Goal: Navigation & Orientation: Find specific page/section

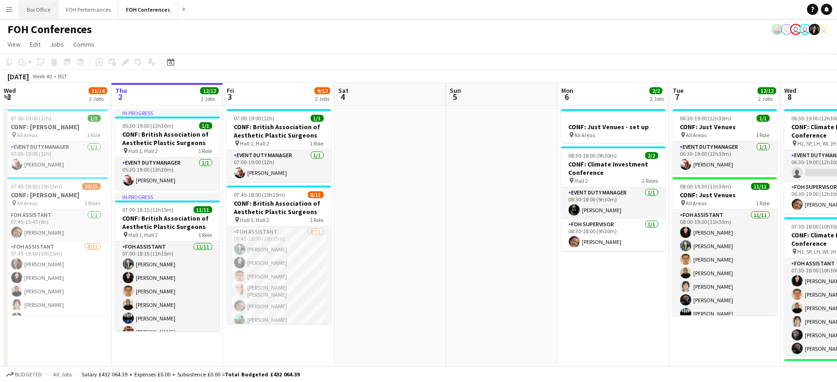
click at [44, 9] on button "Box Office Close" at bounding box center [38, 9] width 39 height 18
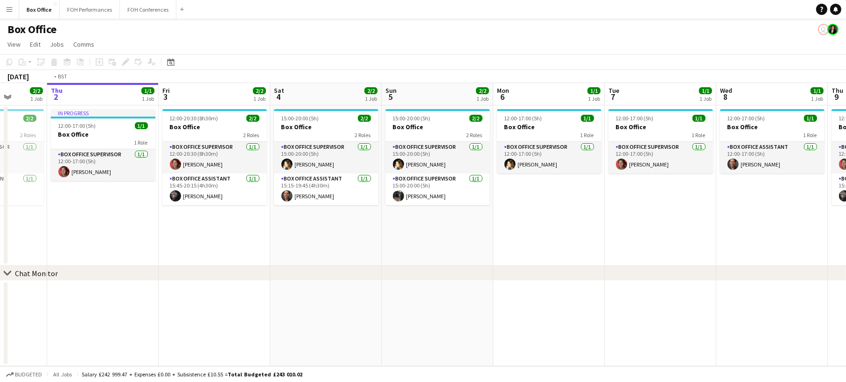
scroll to position [0, 420]
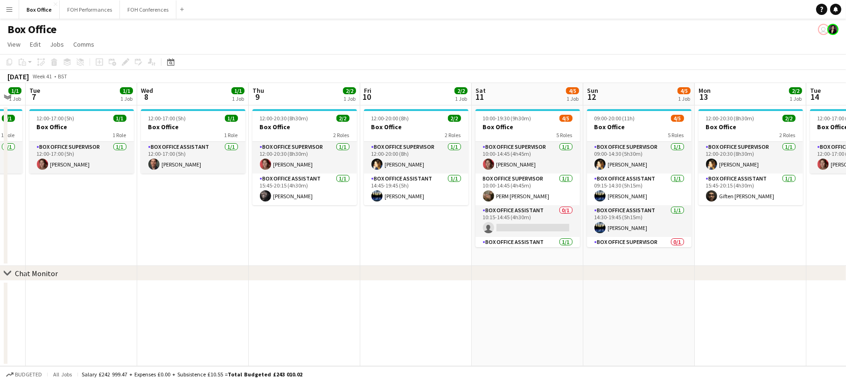
drag, startPoint x: 645, startPoint y: 241, endPoint x: -106, endPoint y: 227, distance: 751.4
click at [0, 227] on html "Menu Boards Boards Boards All jobs Status Workforce Workforce My Workforce Recr…" at bounding box center [423, 191] width 846 height 382
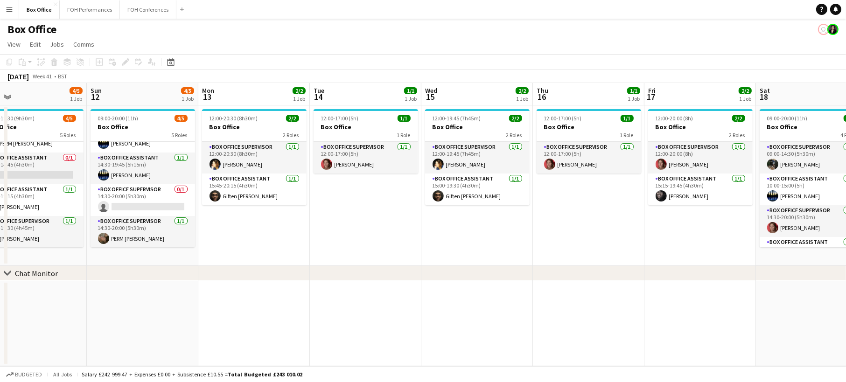
scroll to position [0, 333]
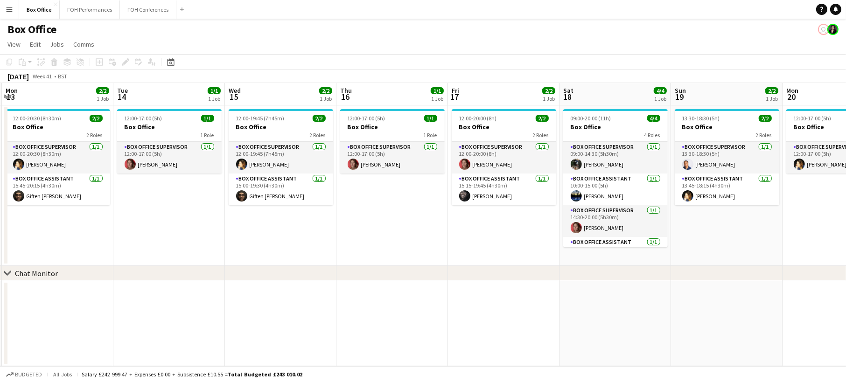
drag, startPoint x: 622, startPoint y: 236, endPoint x: -239, endPoint y: 176, distance: 863.4
click at [0, 176] on html "Menu Boards Boards Boards All jobs Status Workforce Workforce My Workforce Recr…" at bounding box center [423, 191] width 846 height 382
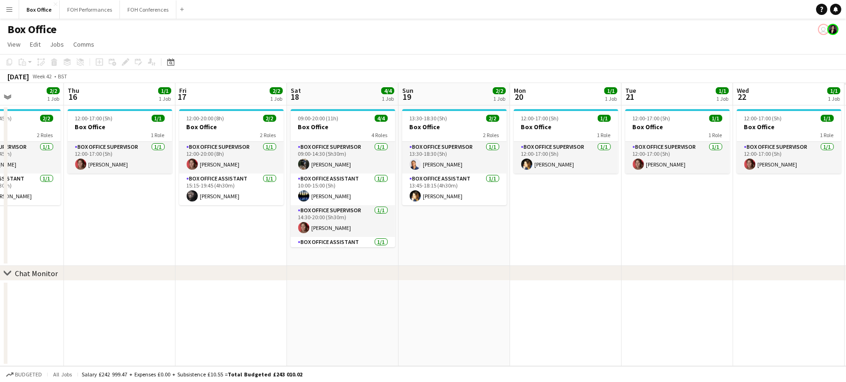
scroll to position [0, 322]
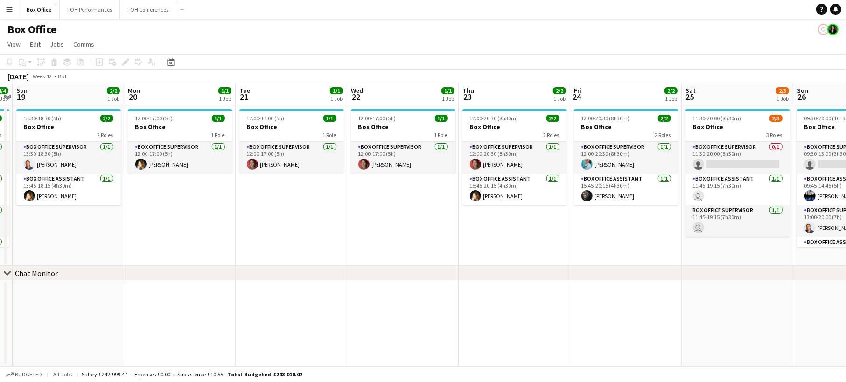
drag, startPoint x: 622, startPoint y: 236, endPoint x: -86, endPoint y: 211, distance: 708.8
click at [0, 211] on html "Menu Boards Boards Boards All jobs Status Workforce Workforce My Workforce Recr…" at bounding box center [423, 191] width 846 height 382
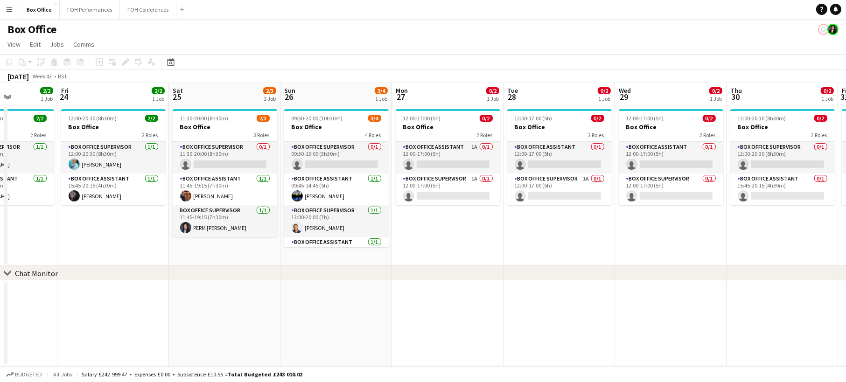
drag, startPoint x: 645, startPoint y: 255, endPoint x: 136, endPoint y: 239, distance: 509.0
click at [136, 239] on app-calendar-viewport "Tue 21 1/1 1 Job Wed 22 1/1 1 Job Thu 23 2/2 1 Job Fri 24 2/2 1 Job Sat 25 2/3 …" at bounding box center [423, 224] width 846 height 283
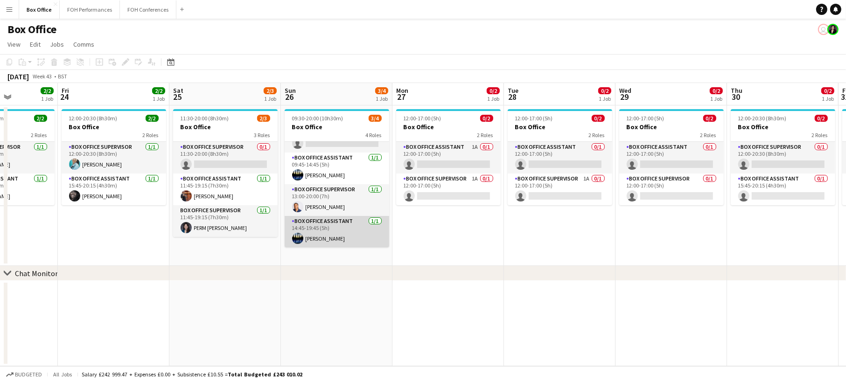
scroll to position [0, 0]
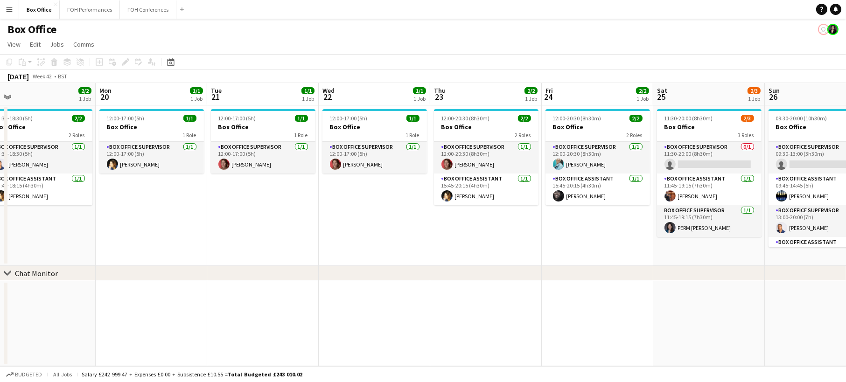
drag, startPoint x: 70, startPoint y: 227, endPoint x: 500, endPoint y: 198, distance: 431.0
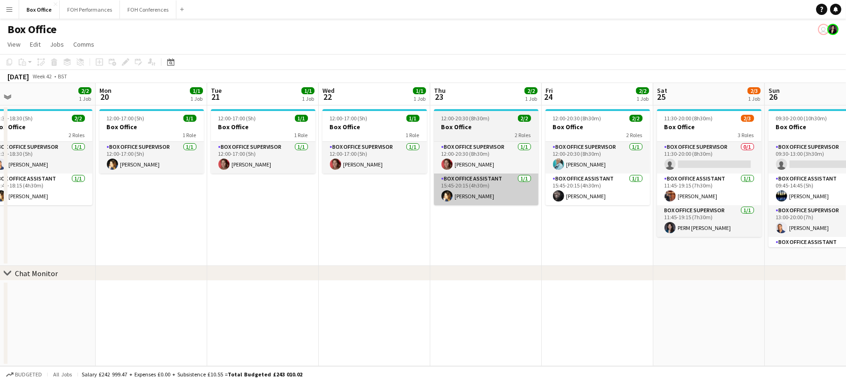
click at [552, 199] on app-calendar-viewport "Fri 17 2/2 1 Job Sat 18 4/4 1 Job Sun 19 2/2 1 Job Mon 20 1/1 1 Job Tue 21 1/1 …" at bounding box center [423, 224] width 846 height 283
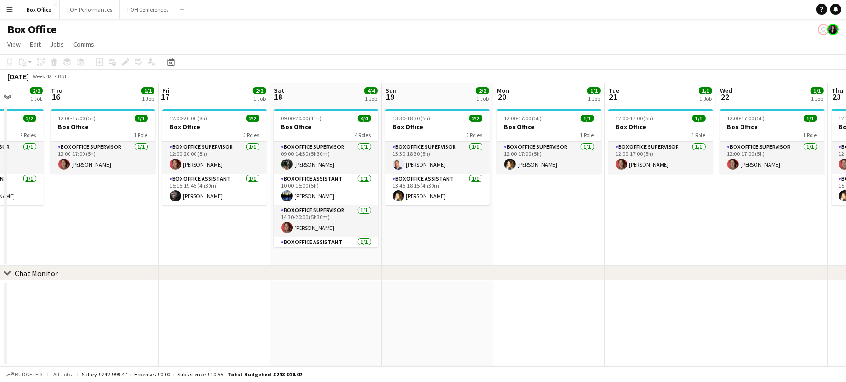
scroll to position [0, 263]
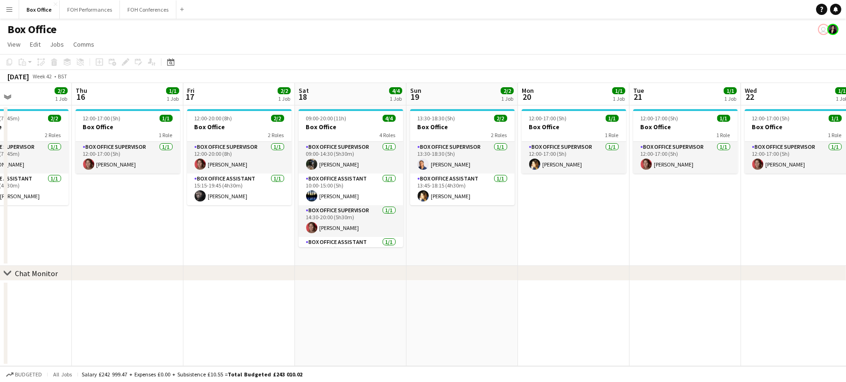
drag, startPoint x: 210, startPoint y: 230, endPoint x: 634, endPoint y: 208, distance: 424.0
click at [634, 208] on app-calendar-viewport "Mon 13 2/2 1 Job Tue 14 1/1 1 Job Wed 15 2/2 1 Job Thu 16 1/1 1 Job Fri 17 2/2 …" at bounding box center [423, 224] width 846 height 283
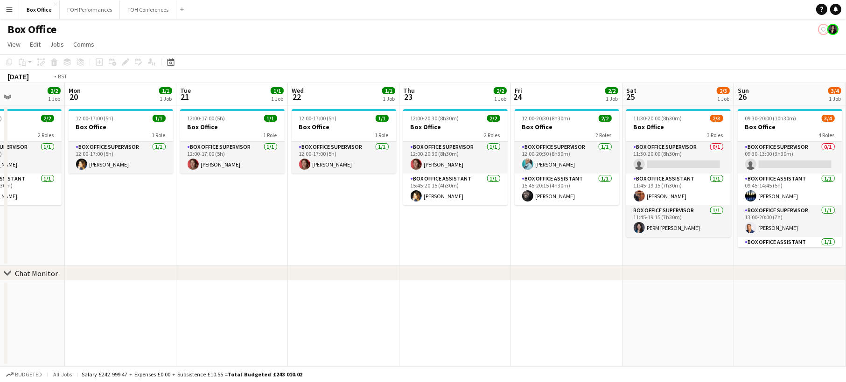
scroll to position [0, 306]
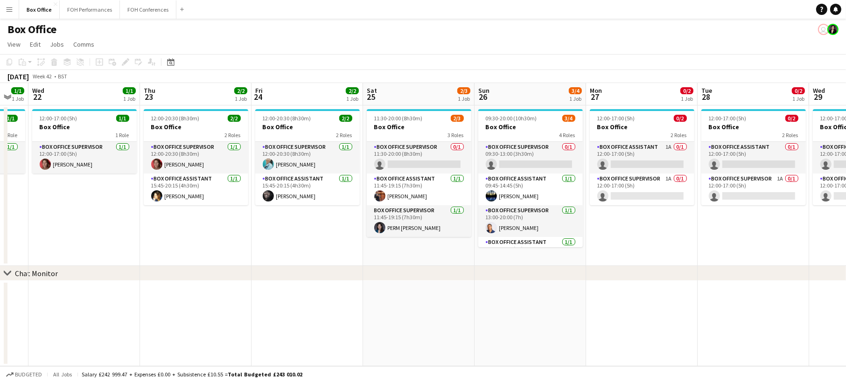
drag, startPoint x: 280, startPoint y: 196, endPoint x: -129, endPoint y: 184, distance: 409.2
click at [0, 184] on html "Menu Boards Boards Boards All jobs Status Workforce Workforce My Workforce Recr…" at bounding box center [423, 191] width 846 height 382
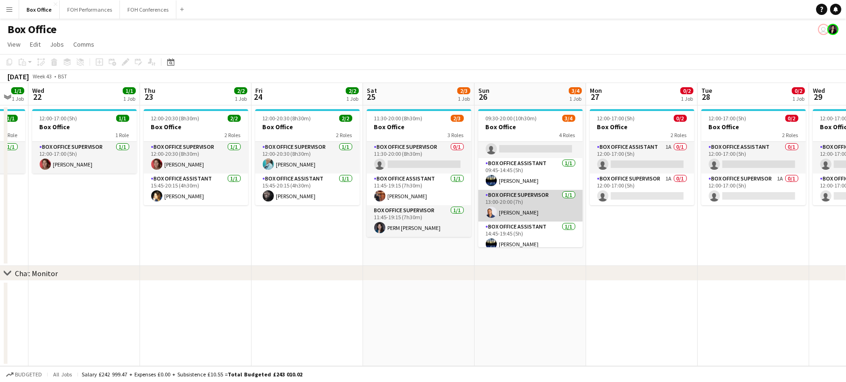
scroll to position [21, 0]
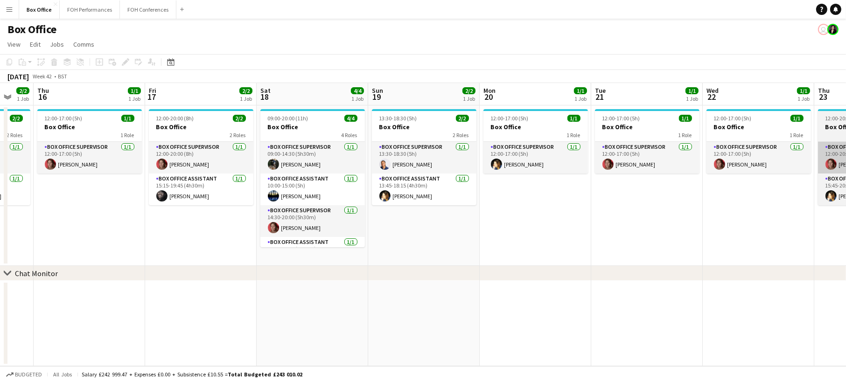
drag, startPoint x: 238, startPoint y: 234, endPoint x: 776, endPoint y: 164, distance: 541.8
click at [795, 161] on app-calendar-viewport "Tue 14 1/1 1 Job Wed 15 2/2 1 Job Thu 16 1/1 1 Job Fri 17 2/2 1 Job Sat 18 4/4 …" at bounding box center [423, 224] width 846 height 283
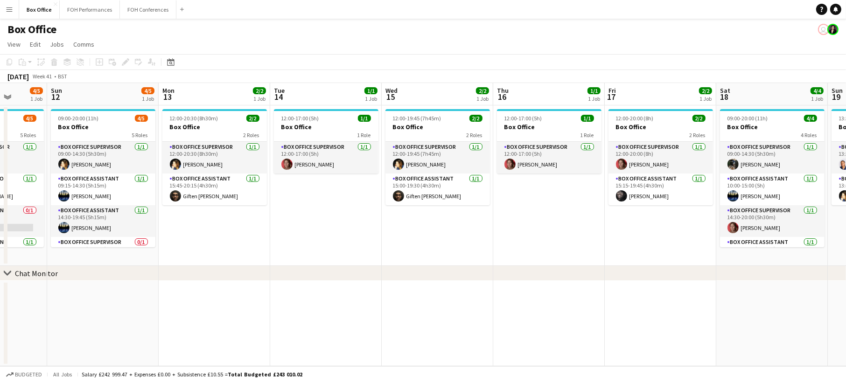
drag, startPoint x: 482, startPoint y: 222, endPoint x: 844, endPoint y: 191, distance: 363.7
click at [844, 191] on app-calendar-viewport "Thu 9 2/2 1 Job Fri 10 2/2 1 Job Sat 11 4/5 1 Job Sun 12 4/5 1 Job Mon 13 2/2 1…" at bounding box center [423, 224] width 846 height 283
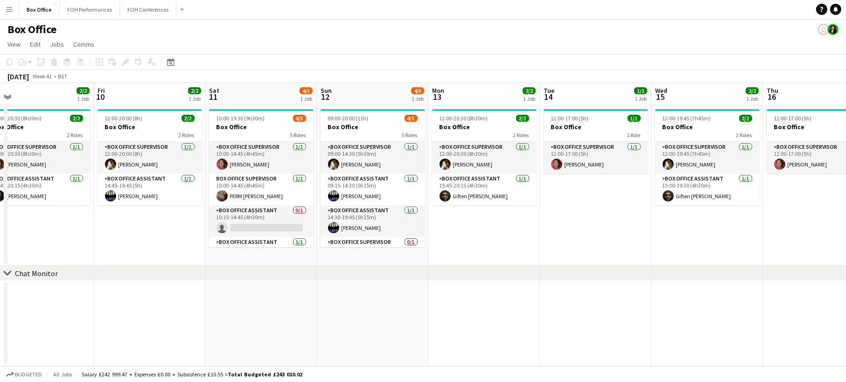
drag, startPoint x: 283, startPoint y: 212, endPoint x: 553, endPoint y: 206, distance: 270.1
click at [553, 206] on app-calendar-viewport "Tue 7 1/1 1 Job Wed 8 1/1 1 Job Thu 9 2/2 1 Job Fri 10 2/2 1 Job Sat 11 4/5 1 J…" at bounding box center [423, 224] width 846 height 283
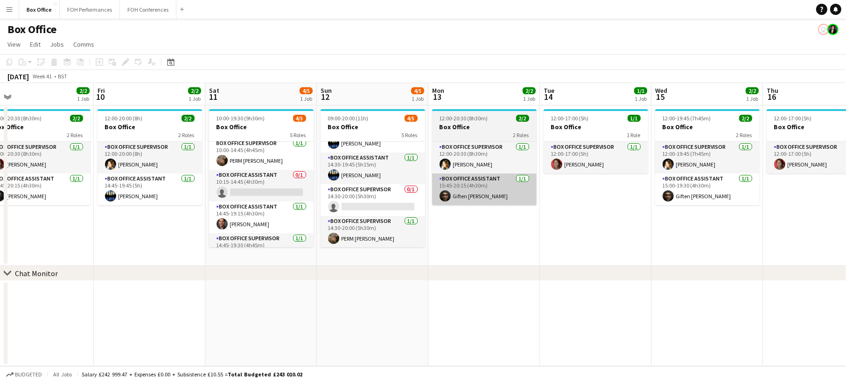
scroll to position [53, 0]
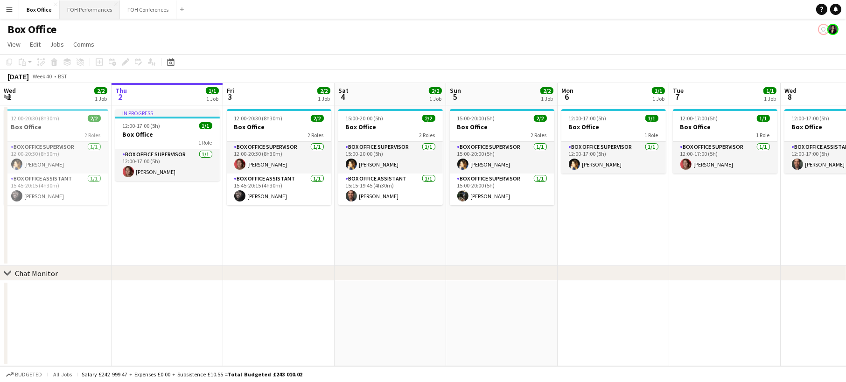
click at [90, 12] on button "FOH Performances Close" at bounding box center [90, 9] width 60 height 18
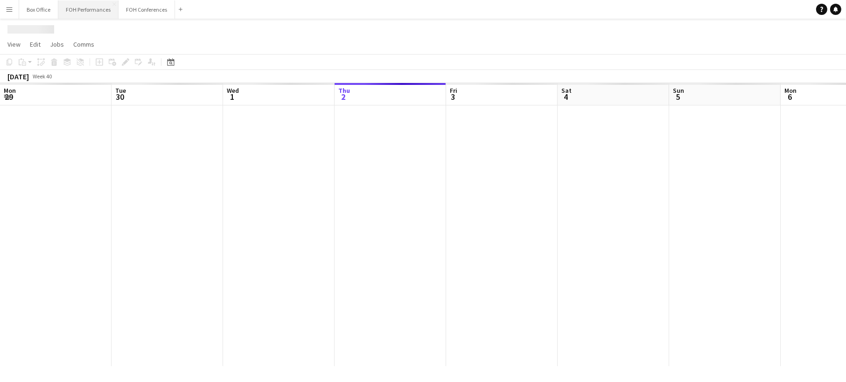
scroll to position [0, 223]
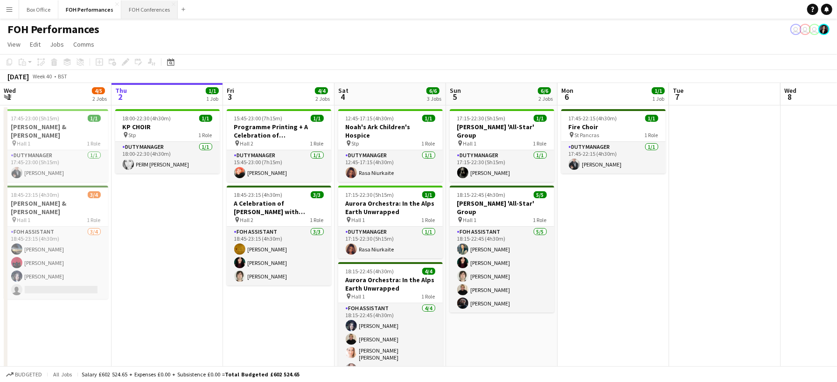
click at [140, 8] on button "FOH Conferences Close" at bounding box center [149, 9] width 56 height 18
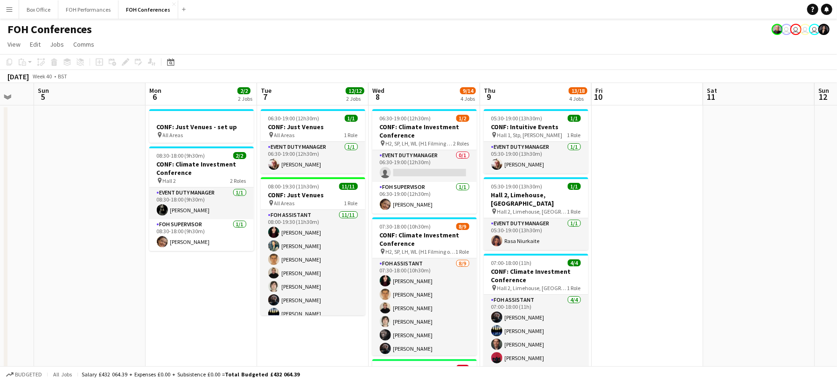
scroll to position [0, 412]
drag, startPoint x: 376, startPoint y: 177, endPoint x: 10, endPoint y: 126, distance: 369.6
click at [10, 126] on app-calendar-viewport "Wed 1 11/14 2 Jobs Thu 2 12/12 2 Jobs Fri 3 9/12 2 Jobs Sat 4 Sun 5 Mon 6 2/2 2…" at bounding box center [418, 313] width 837 height 460
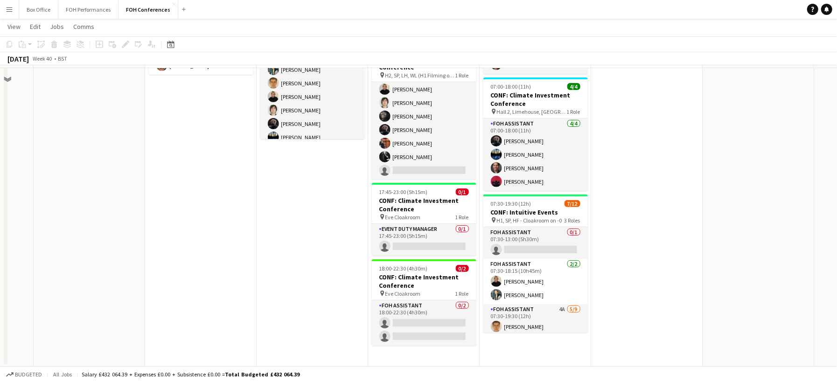
scroll to position [0, 0]
